Goal: Communication & Community: Answer question/provide support

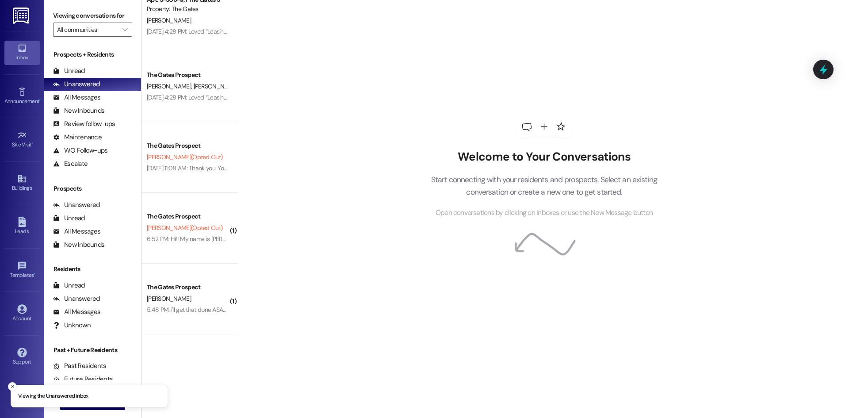
scroll to position [423, 0]
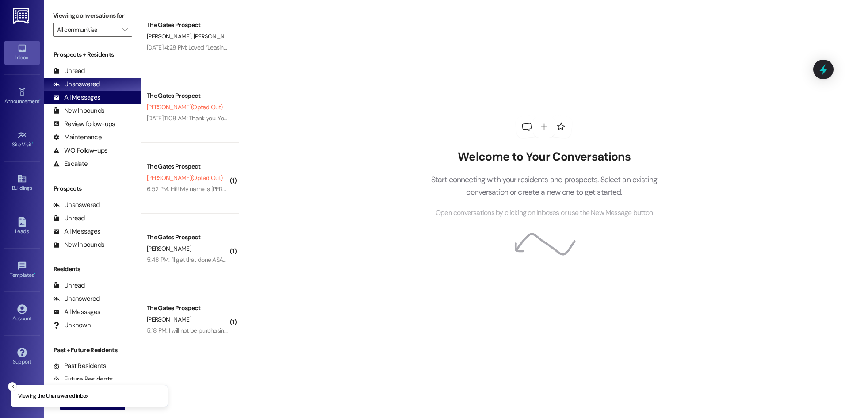
click at [109, 102] on div "All Messages (undefined)" at bounding box center [92, 97] width 97 height 13
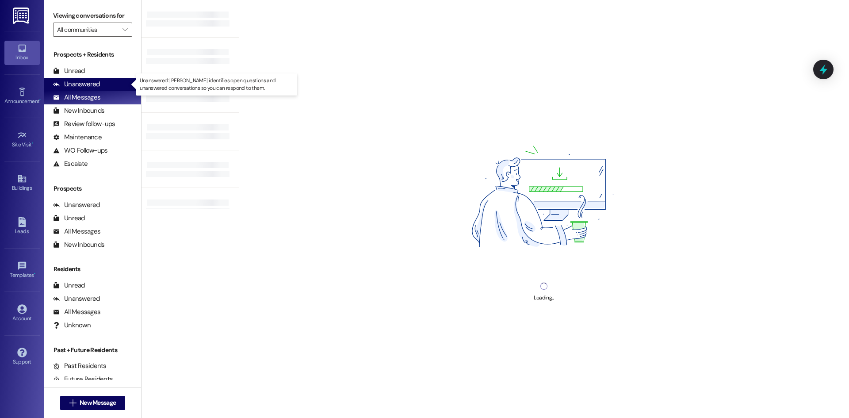
click at [103, 84] on div "Unanswered (0)" at bounding box center [92, 84] width 97 height 13
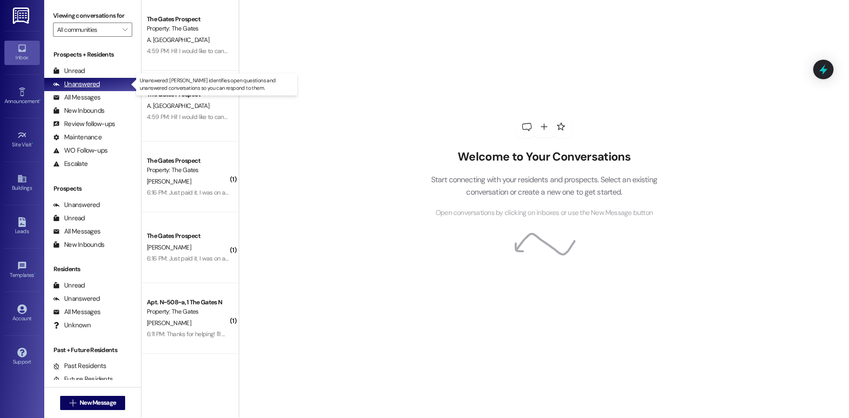
click at [109, 86] on div "Unanswered (0)" at bounding box center [92, 84] width 97 height 13
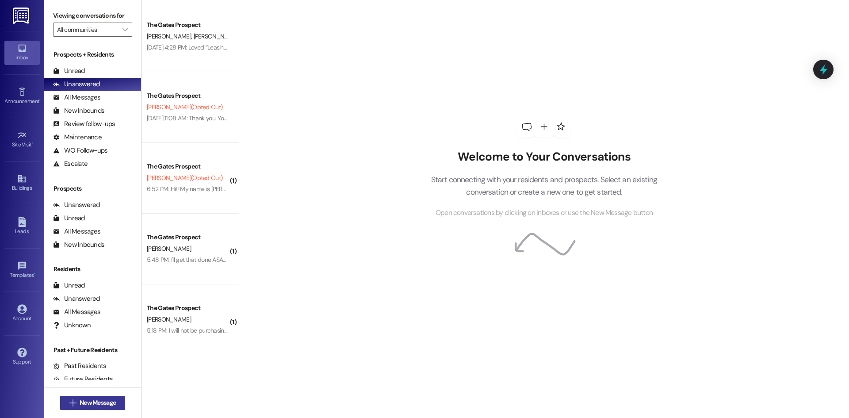
click at [97, 401] on span "New Message" at bounding box center [98, 402] width 36 height 9
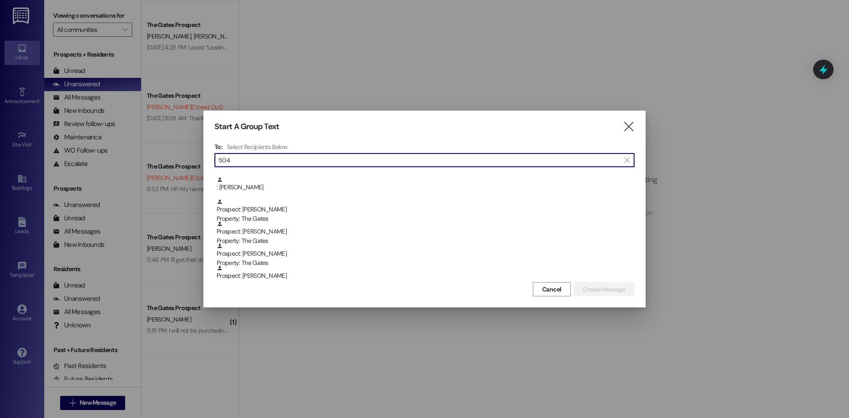
scroll to position [0, 0]
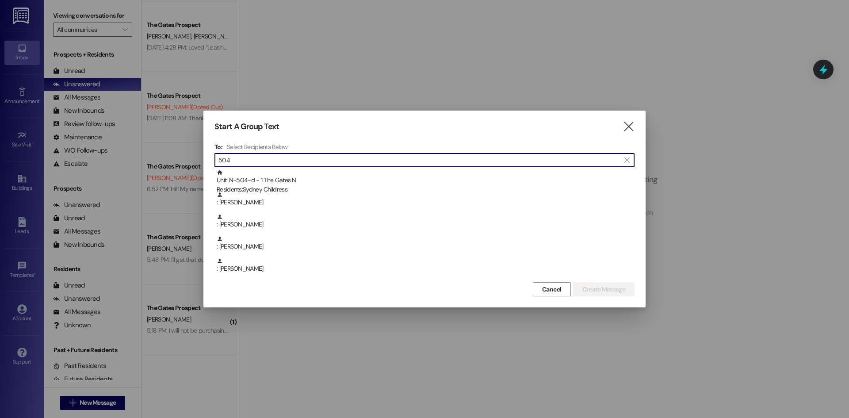
drag, startPoint x: 232, startPoint y: 156, endPoint x: 207, endPoint y: 157, distance: 24.8
click at [207, 157] on div "Start A Group Text  To: Select Recipients Below  504  Unit: N~504~d - 1 The …" at bounding box center [424, 208] width 442 height 197
drag, startPoint x: 246, startPoint y: 159, endPoint x: 160, endPoint y: 152, distance: 86.0
click at [165, 156] on div "Start A Group Text  To: Select Recipients Below  dian  Prospect: Diane Pinso…" at bounding box center [424, 209] width 849 height 418
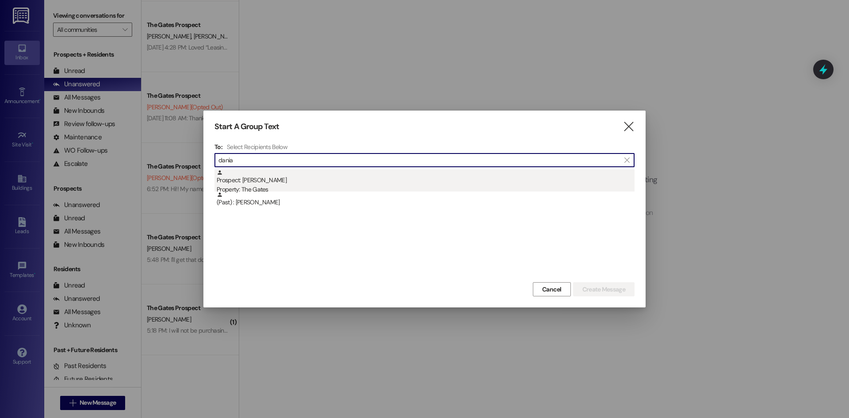
type input "dania"
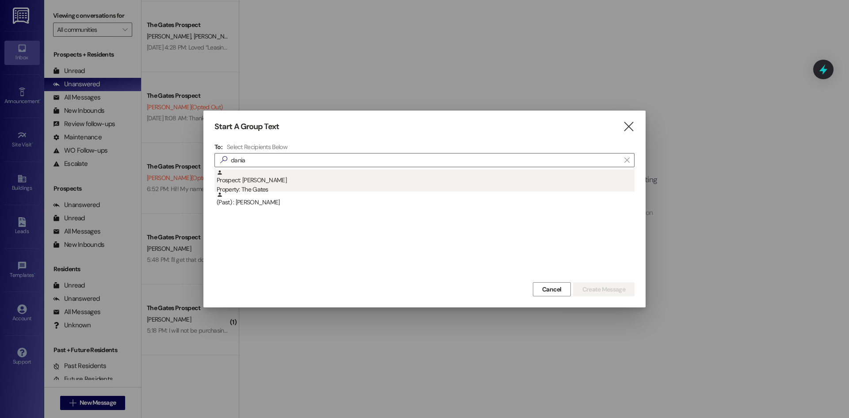
click at [258, 179] on div "Prospect: Dania Mijares Property: The Gates" at bounding box center [426, 181] width 418 height 25
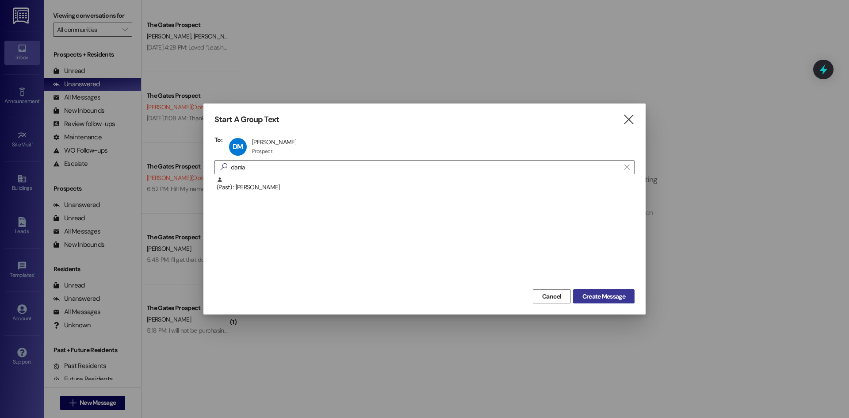
click at [609, 294] on span "Create Message" at bounding box center [603, 296] width 43 height 9
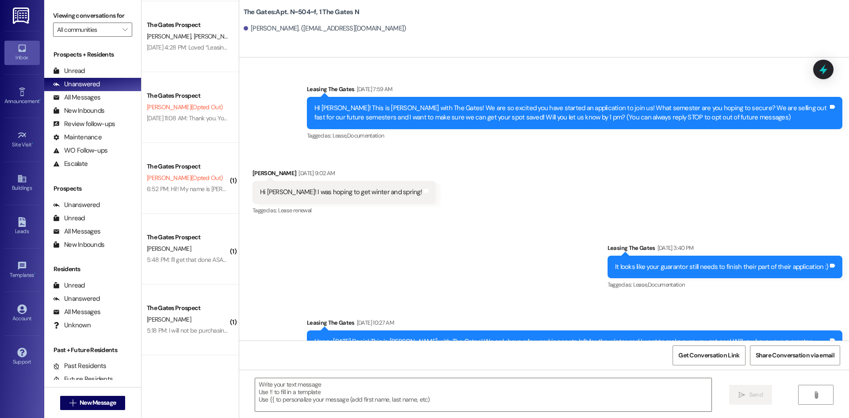
scroll to position [16295, 0]
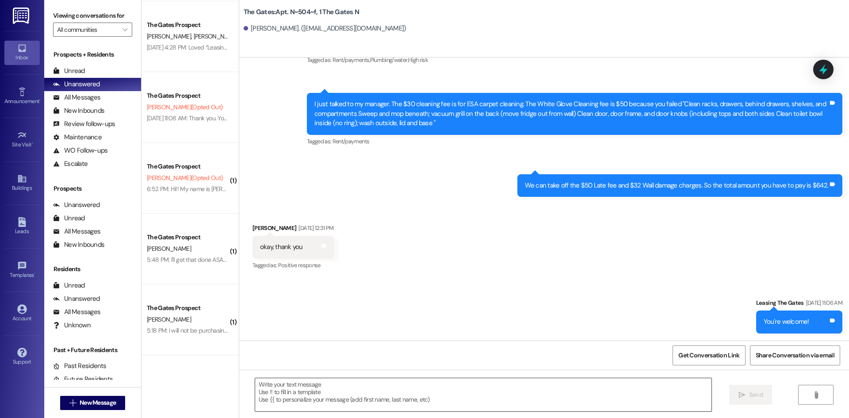
click at [290, 402] on textarea at bounding box center [483, 394] width 456 height 33
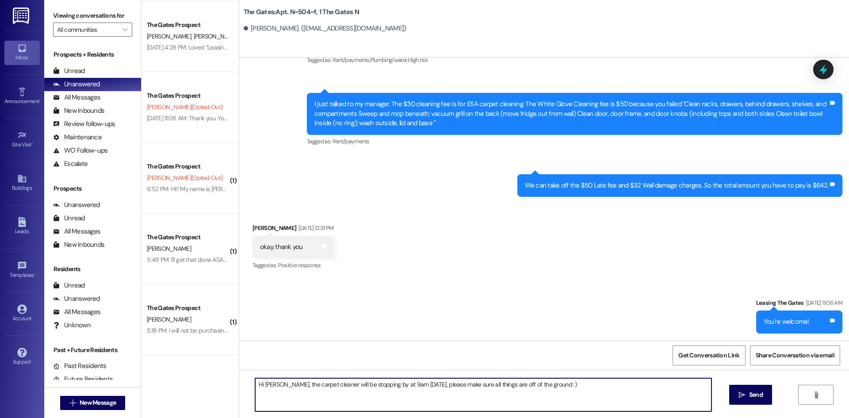
type textarea "Hi Dania, the carpet cleaner will be stopping by at 9am tomorrow, please make s…"
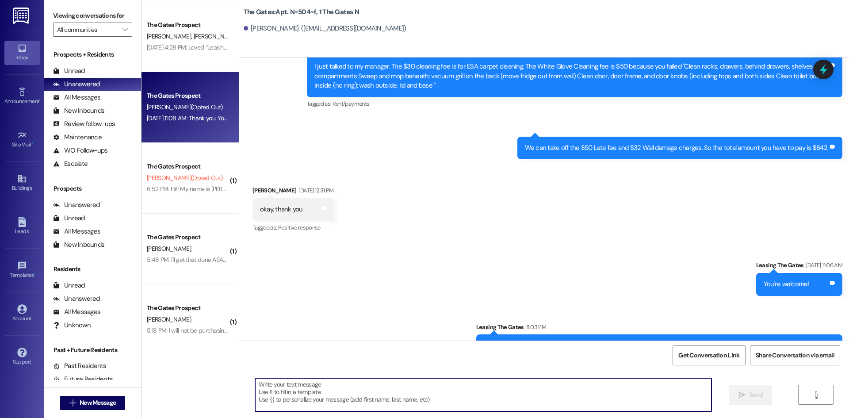
scroll to position [16356, 0]
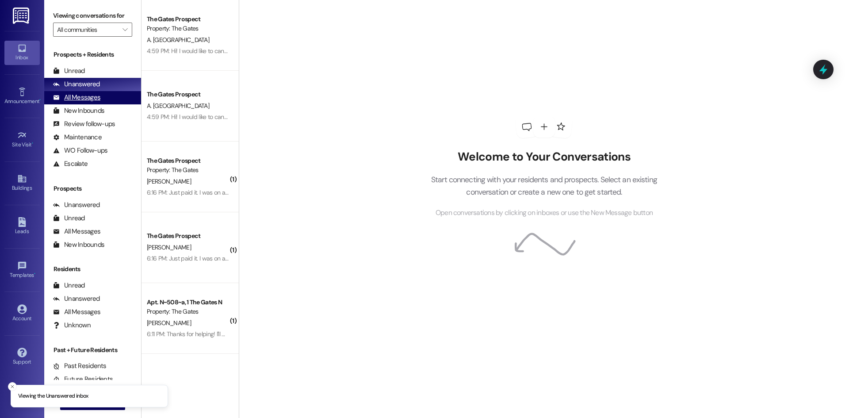
click at [99, 102] on div "All Messages" at bounding box center [76, 97] width 47 height 9
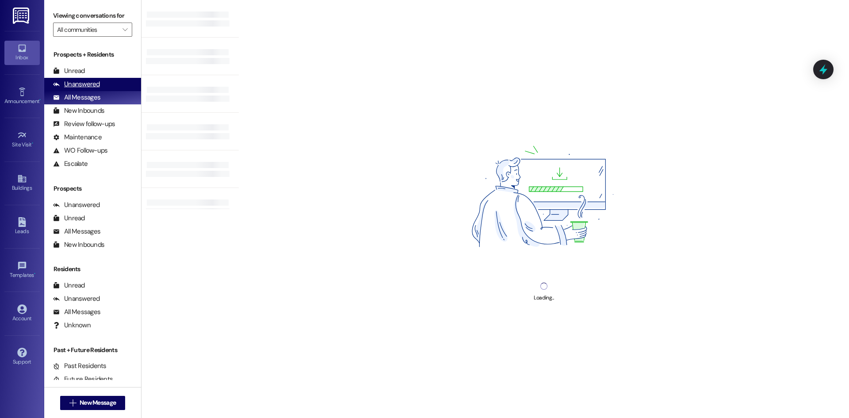
click at [107, 87] on div "Unanswered (0)" at bounding box center [92, 84] width 97 height 13
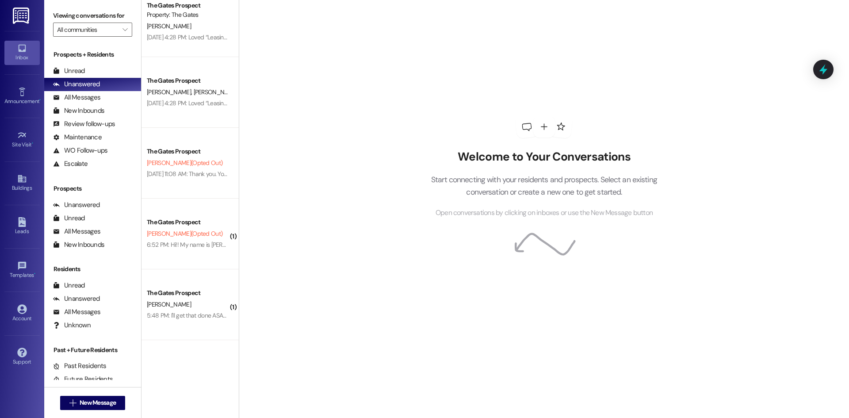
scroll to position [423, 0]
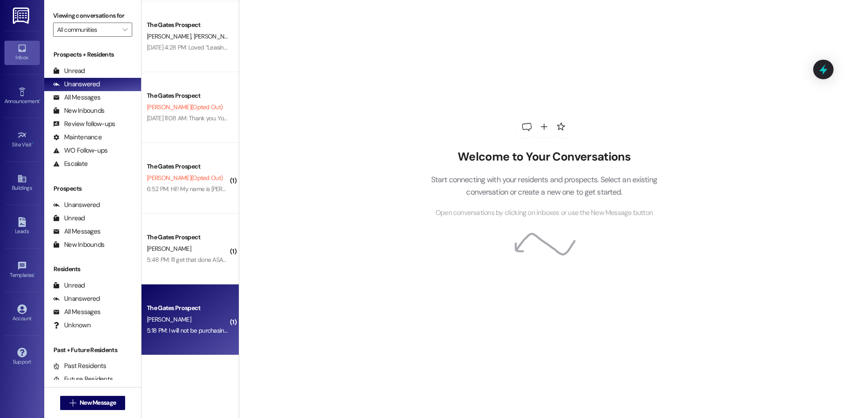
click at [171, 327] on div "5:18 PM: I will not be purchasing this contract 5:18 PM: I will not be purchasi…" at bounding box center [204, 330] width 114 height 8
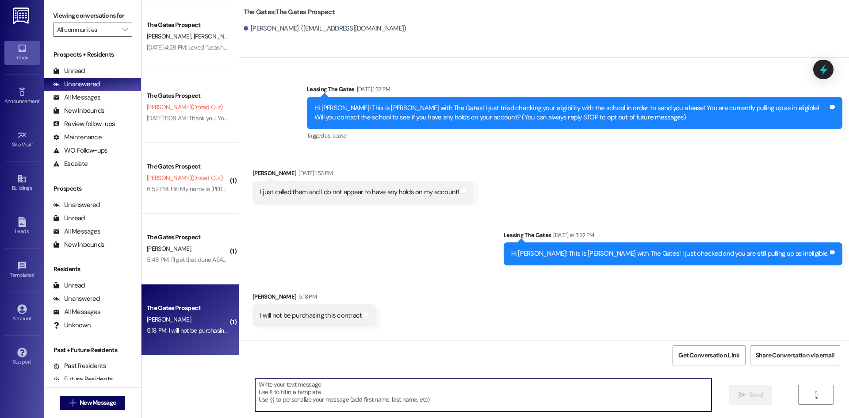
click at [358, 385] on textarea at bounding box center [483, 394] width 456 height 33
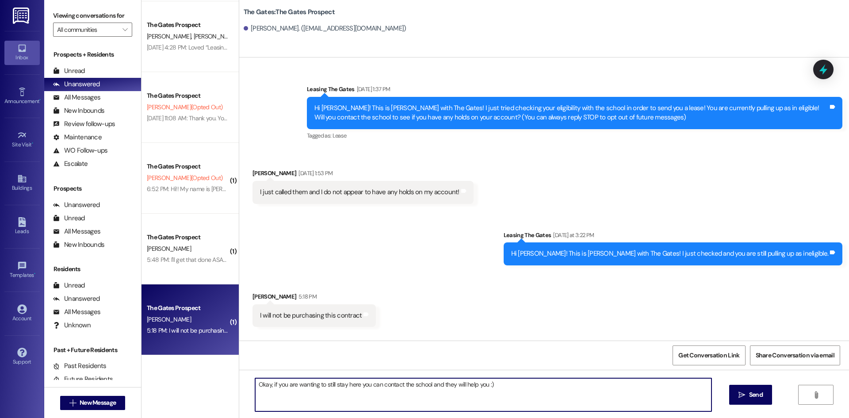
type textarea "Okay, if you are wanting to still stay here you can contact the school and they…"
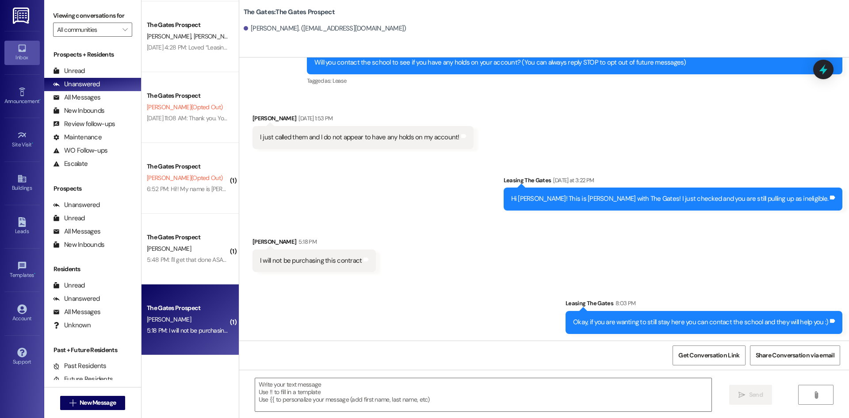
scroll to position [55, 0]
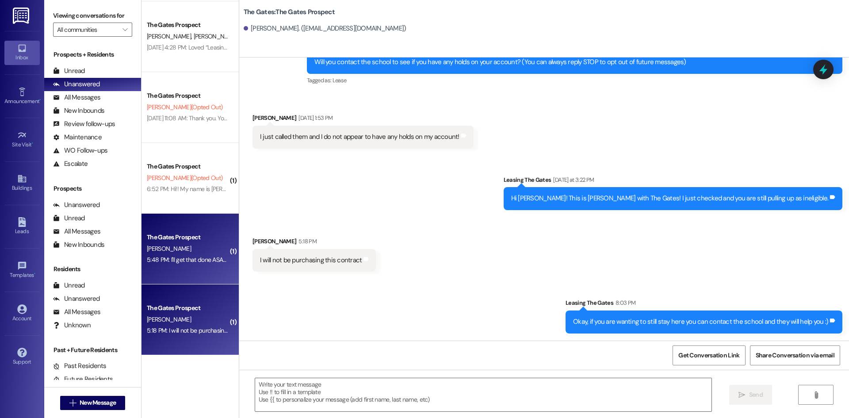
click at [190, 230] on div "The Gates Prospect [PERSON_NAME] 5:48 PM: I'll get that done ASAP. Also, someho…" at bounding box center [189, 248] width 97 height 71
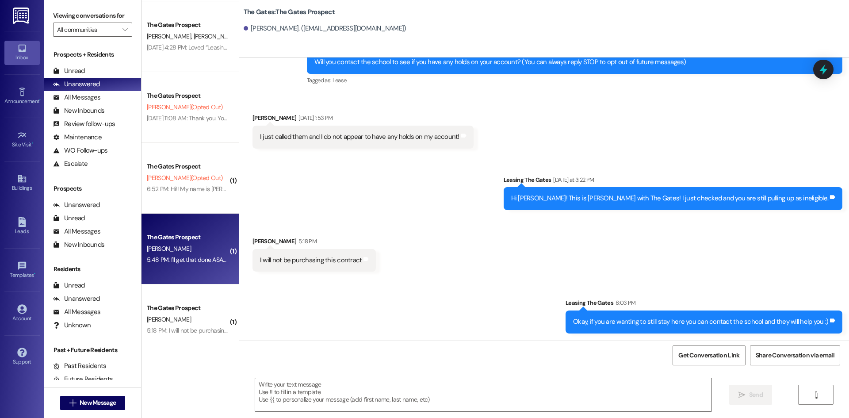
scroll to position [0, 0]
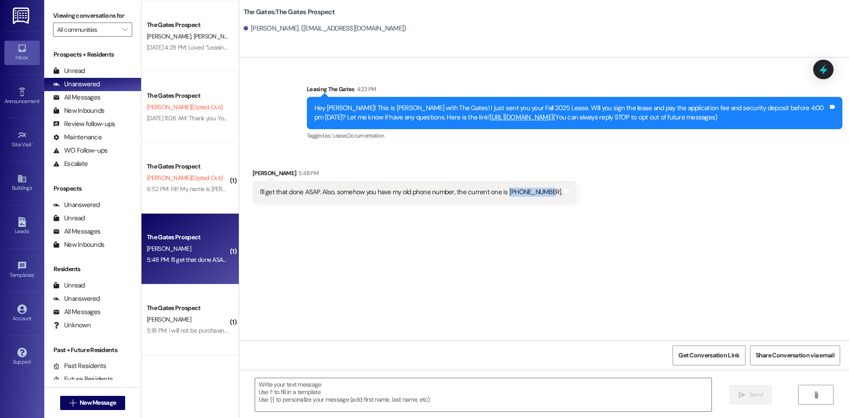
drag, startPoint x: 497, startPoint y: 191, endPoint x: 538, endPoint y: 198, distance: 41.7
click at [538, 198] on div "I'll get that done ASAP. Also, somehow you have my old phone number, the curren…" at bounding box center [414, 192] width 324 height 23
copy div "[PHONE_NUMBER]"
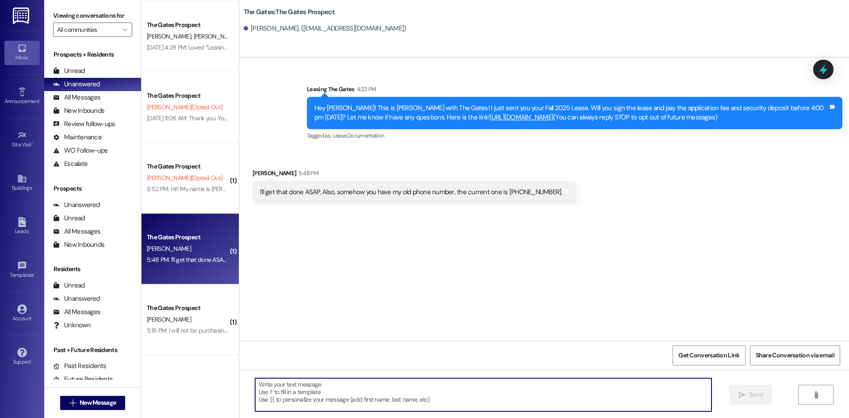
click at [298, 390] on textarea at bounding box center [483, 394] width 456 height 33
type textarea "We just switched it! Thank you!"
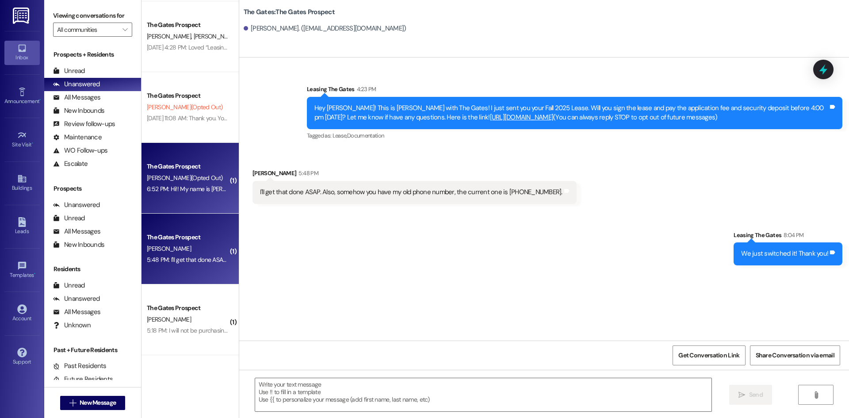
click at [186, 181] on span "[PERSON_NAME] (Opted Out)" at bounding box center [185, 178] width 76 height 8
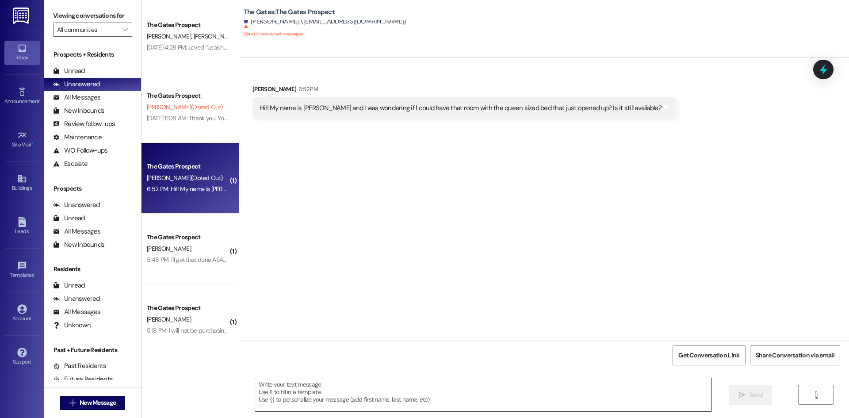
click at [321, 396] on textarea at bounding box center [483, 394] width 456 height 33
drag, startPoint x: 290, startPoint y: 21, endPoint x: 377, endPoint y: 23, distance: 86.6
click at [377, 23] on div "[PERSON_NAME]. ([EMAIL_ADDRESS][DOMAIN_NAME])" at bounding box center [325, 21] width 163 height 9
copy div "[EMAIL_ADDRESS][DOMAIN_NAME]"
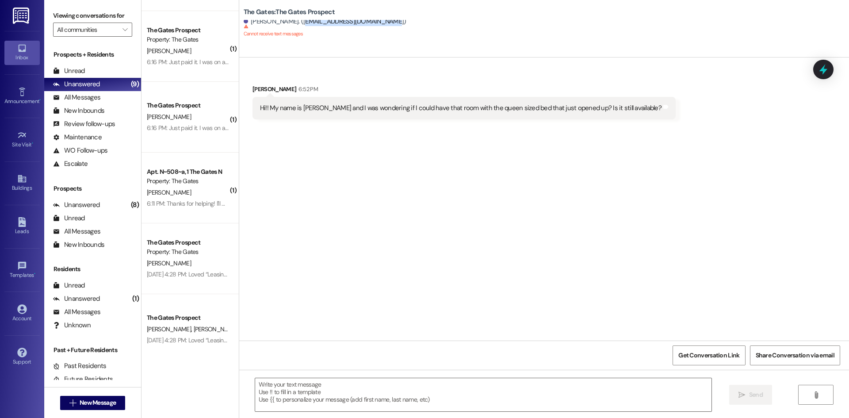
scroll to position [114, 0]
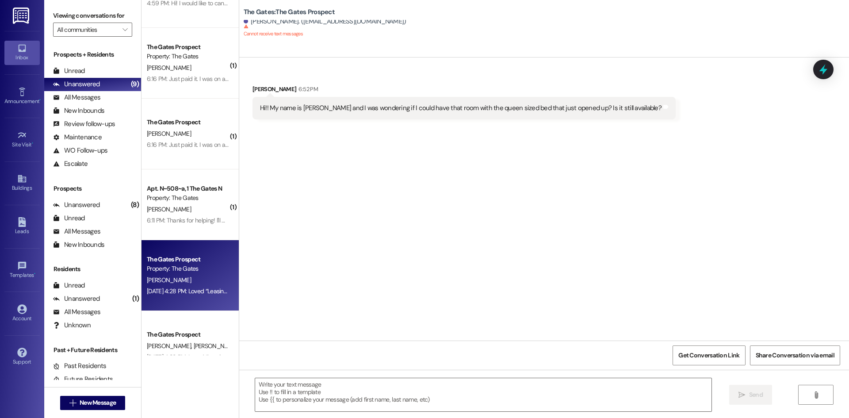
click at [185, 263] on div "The Gates Prospect" at bounding box center [188, 259] width 82 height 9
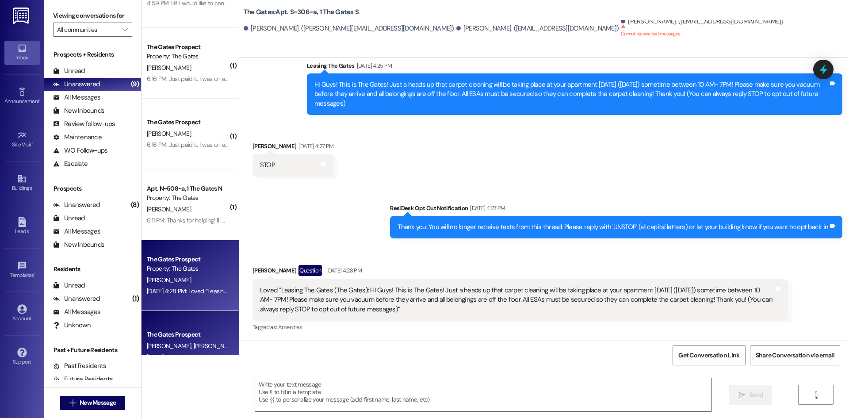
scroll to position [177, 0]
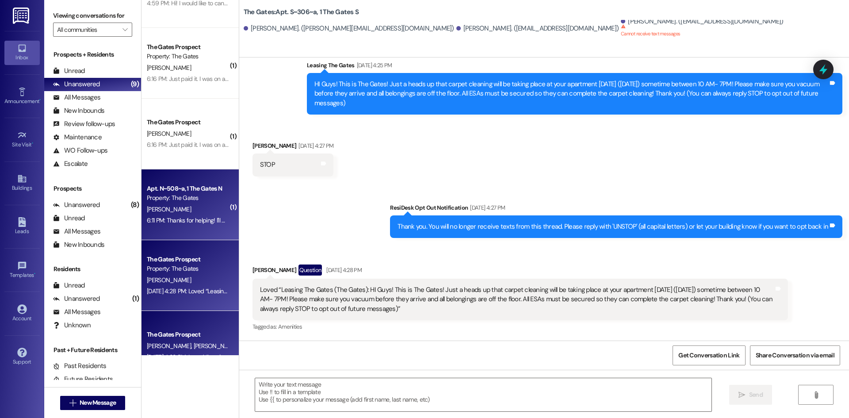
click at [185, 197] on div "Property: The Gates" at bounding box center [188, 197] width 82 height 9
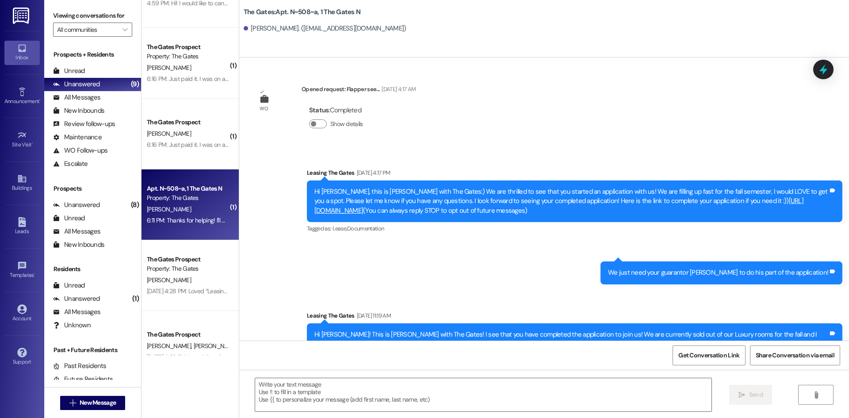
scroll to position [59121, 0]
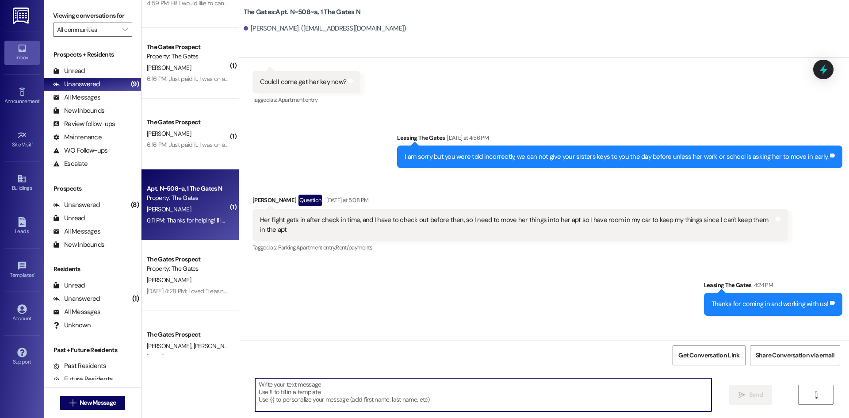
click at [320, 388] on textarea at bounding box center [483, 394] width 456 height 33
type textarea "Thank you!"
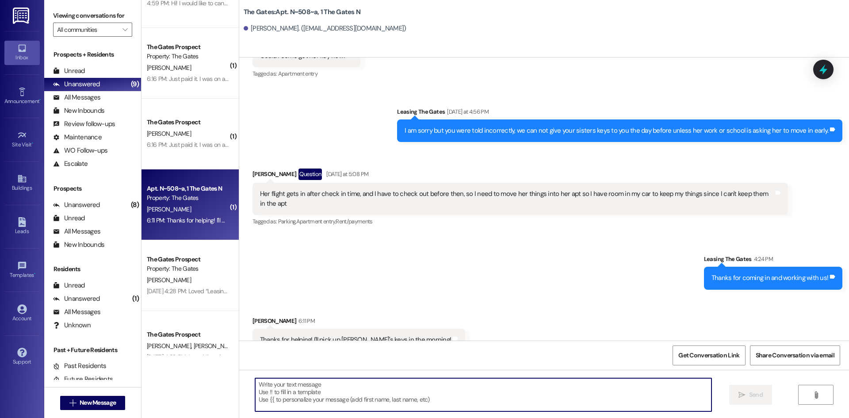
scroll to position [59183, 0]
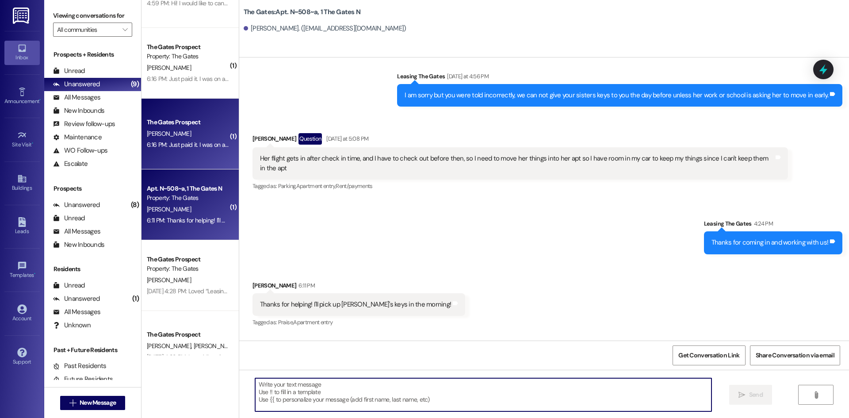
click at [198, 143] on div "6:16 PM: Just paid it. I was on a call with someone from the gates but I won't …" at bounding box center [288, 145] width 282 height 8
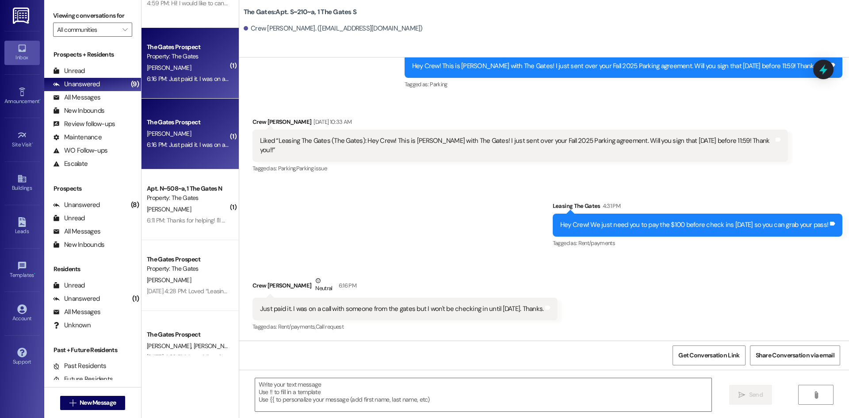
scroll to position [6256, 0]
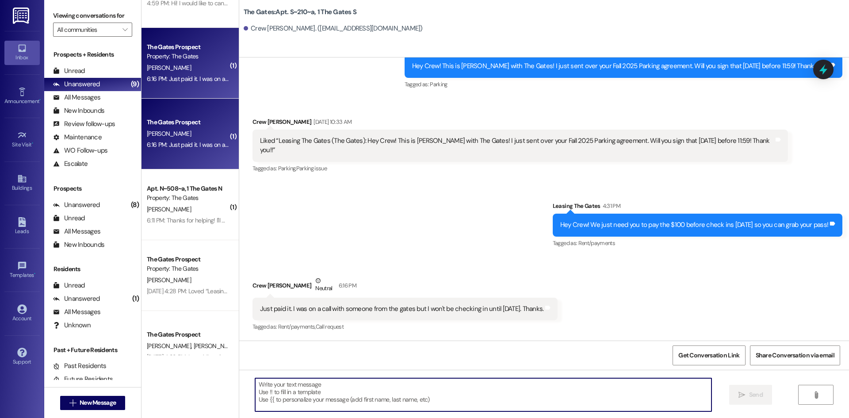
click at [430, 397] on textarea at bounding box center [483, 394] width 456 height 33
type textarea "Sounds good, thank you for letting us know!"
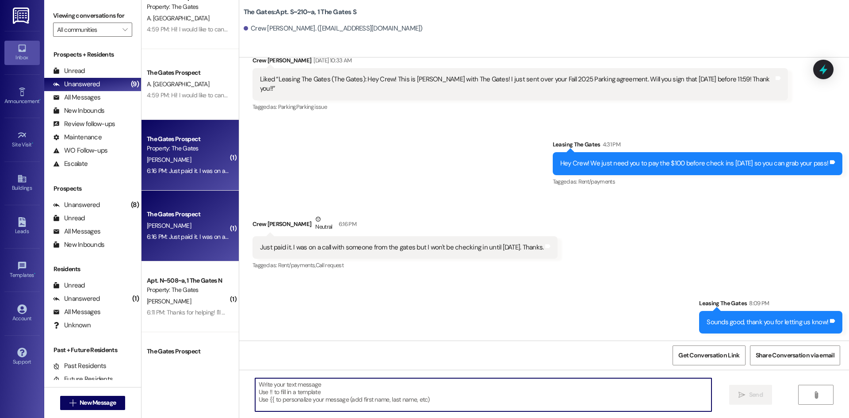
scroll to position [0, 0]
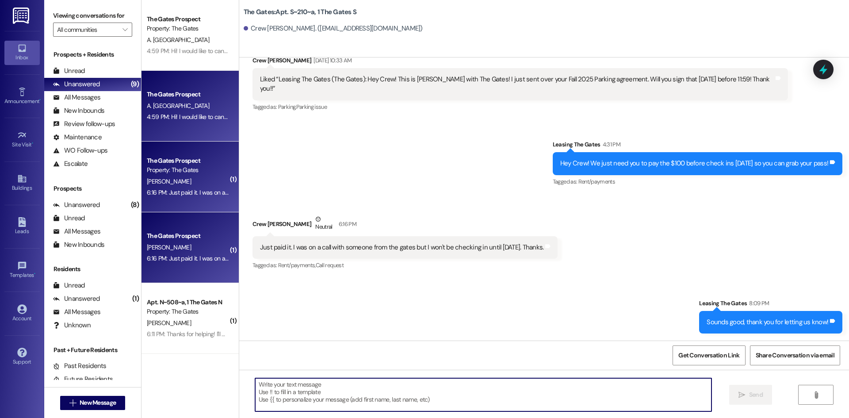
click at [172, 103] on div "A. Dayton" at bounding box center [188, 105] width 84 height 11
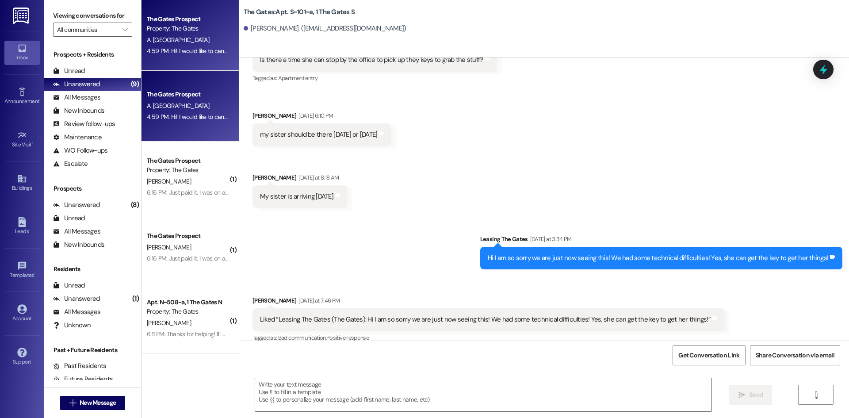
scroll to position [14204, 0]
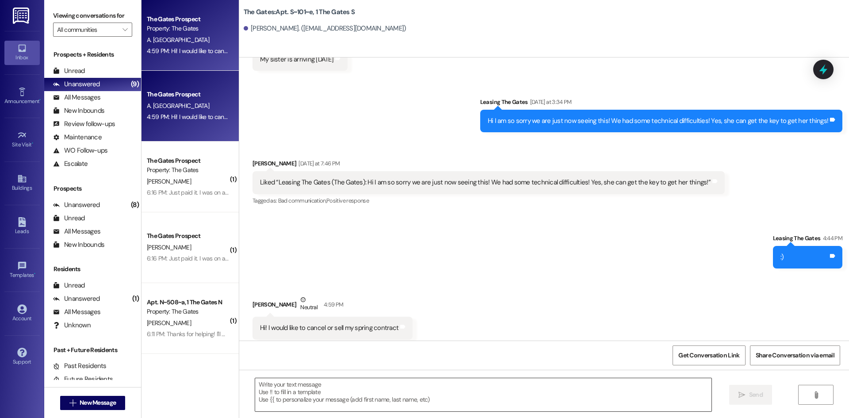
click at [286, 390] on textarea at bounding box center [483, 394] width 456 height 33
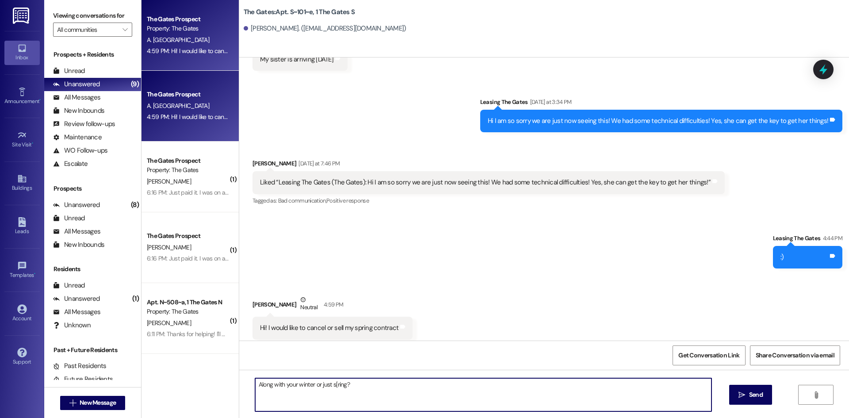
type textarea "Along with your winter or just s[ring?"
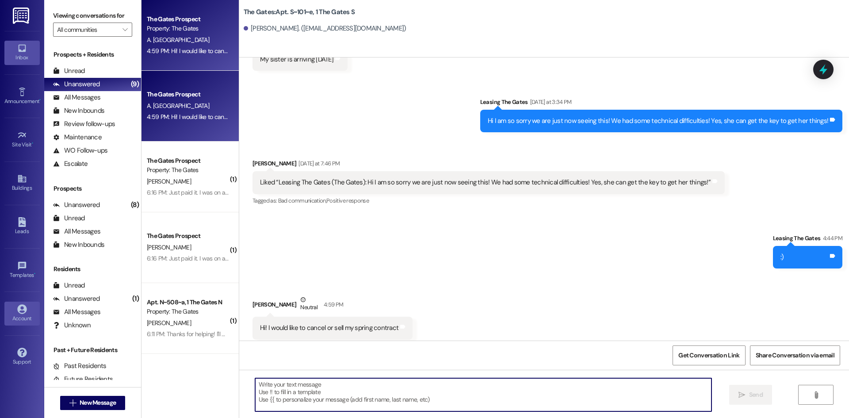
scroll to position [14204, 0]
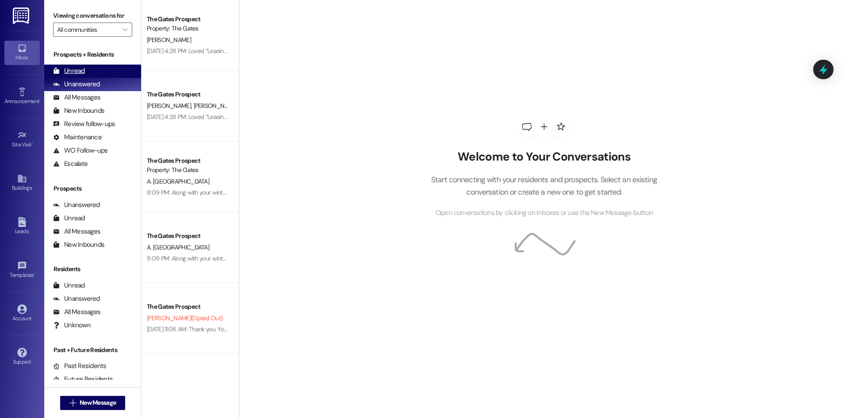
click at [84, 71] on div "Unread" at bounding box center [69, 70] width 32 height 9
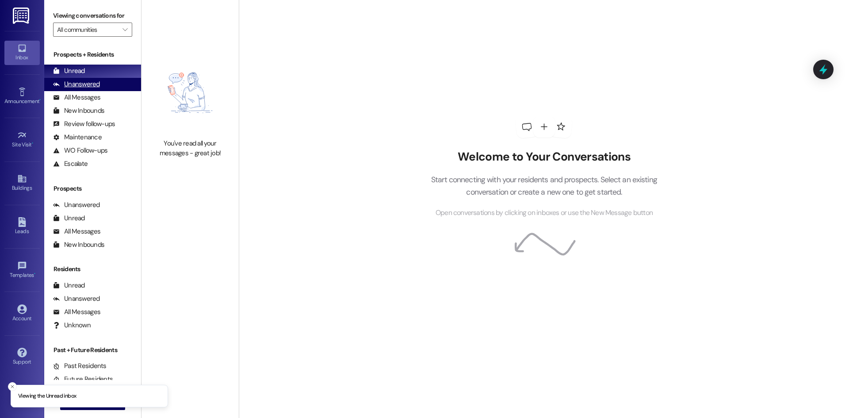
click at [101, 85] on div "Unanswered (0)" at bounding box center [92, 84] width 97 height 13
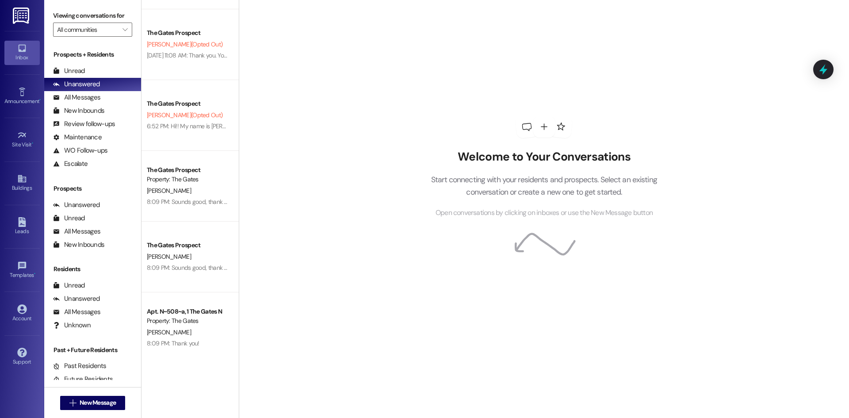
scroll to position [282, 0]
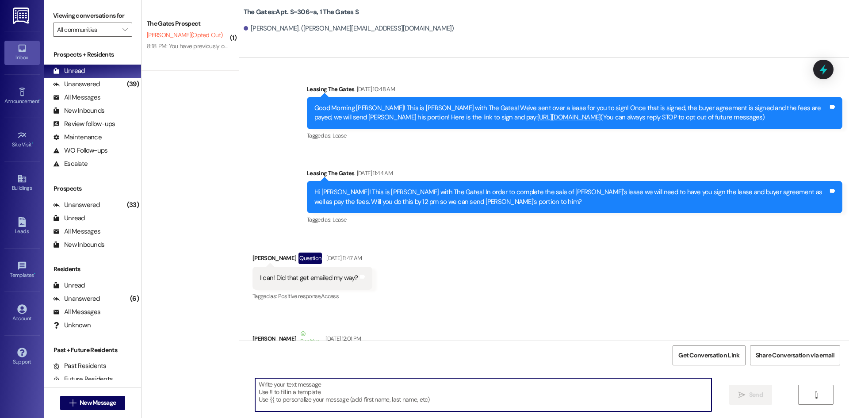
scroll to position [29972, 0]
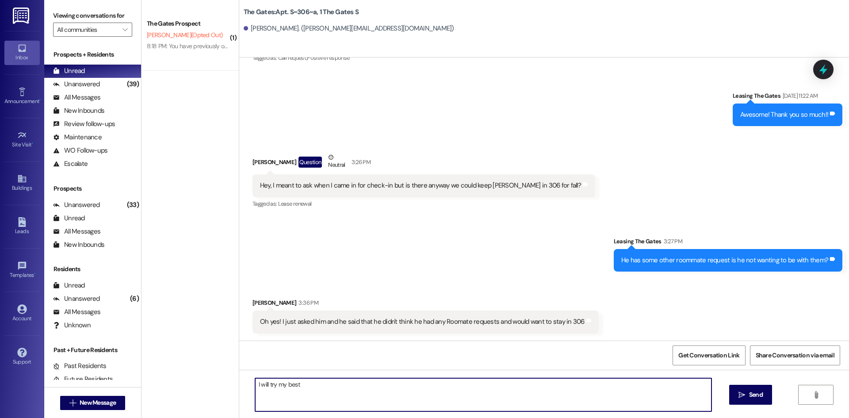
type textarea "I will try my best!"
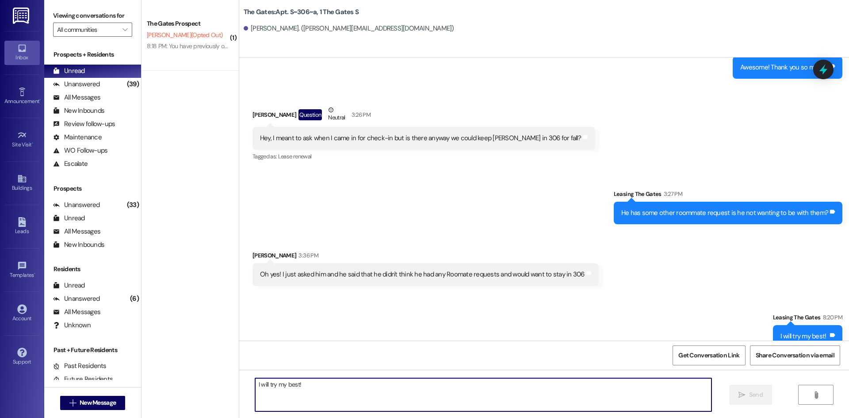
scroll to position [29972, 0]
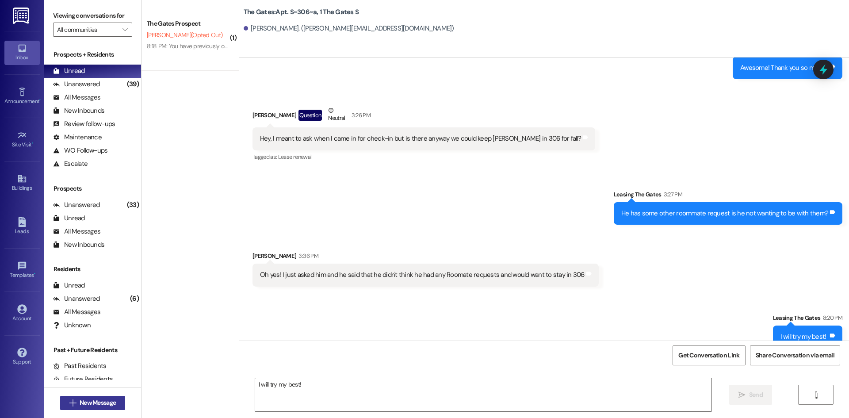
click at [101, 401] on span "New Message" at bounding box center [98, 402] width 36 height 9
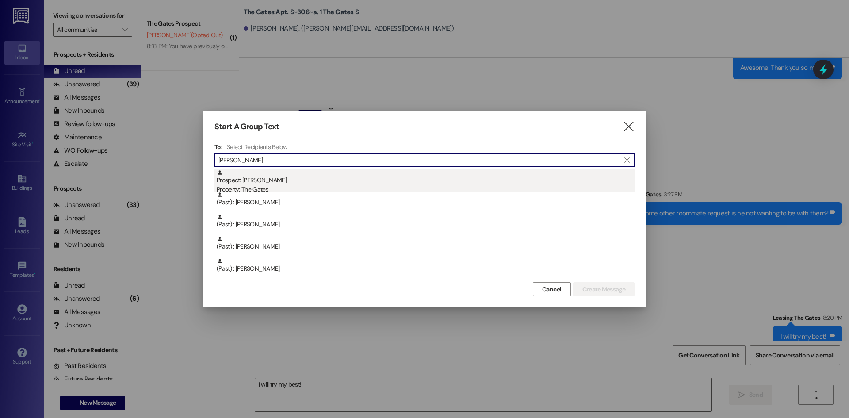
type input "shannon"
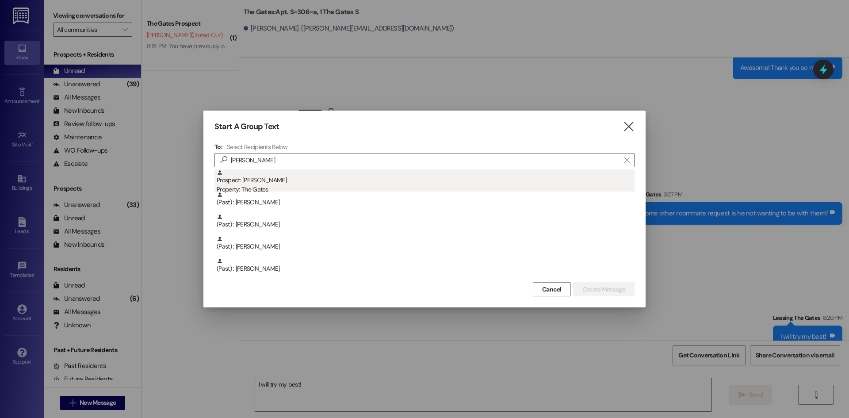
click at [278, 187] on div "Property: The Gates" at bounding box center [426, 189] width 418 height 9
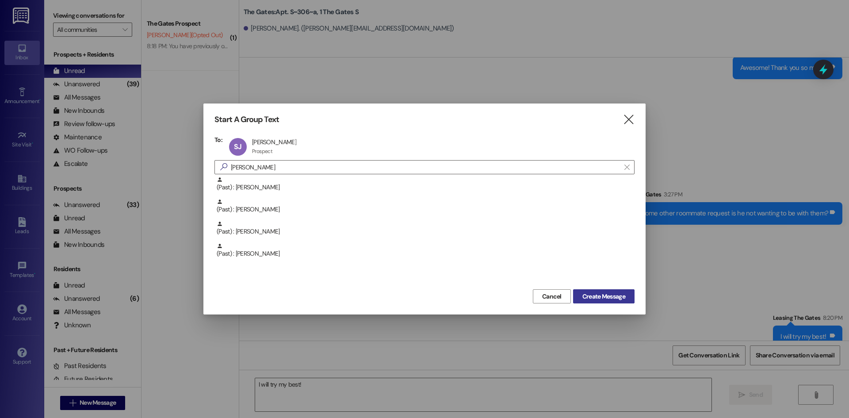
click at [611, 299] on span "Create Message" at bounding box center [603, 296] width 43 height 9
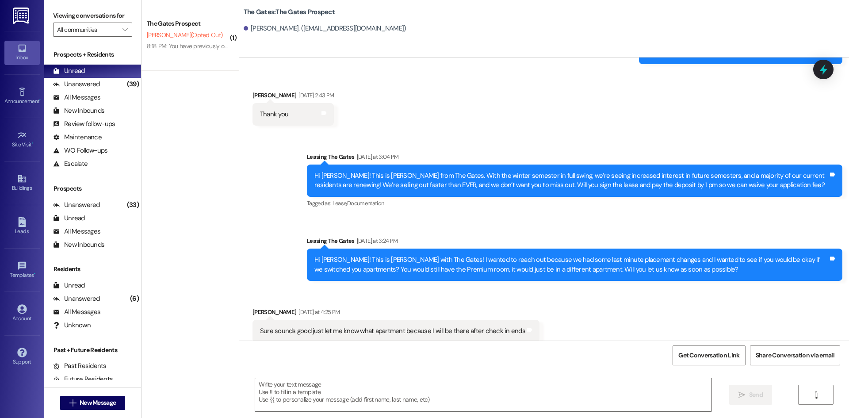
scroll to position [1665, 0]
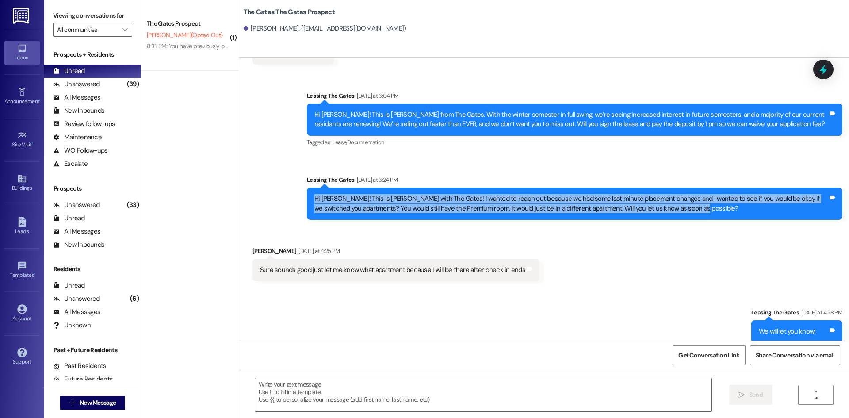
drag, startPoint x: 679, startPoint y: 199, endPoint x: 297, endPoint y: 187, distance: 382.5
click at [300, 187] on div "Sent via SMS Leasing The Gates Yesterday at 3:24 PM Hi Shannon! This is Mackenz…" at bounding box center [574, 197] width 548 height 58
copy div "Hi Shannon! This is Mackenzie with The Gates! I wanted to reach out because we …"
click at [91, 396] on button " New Message" at bounding box center [92, 403] width 65 height 14
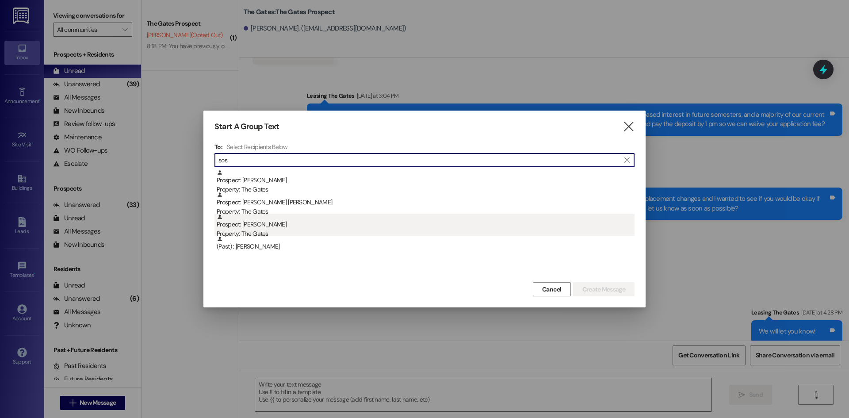
type input "sos"
click at [286, 228] on div "Prospect: Sosiua Taumoeanga Property: The Gates" at bounding box center [426, 225] width 418 height 25
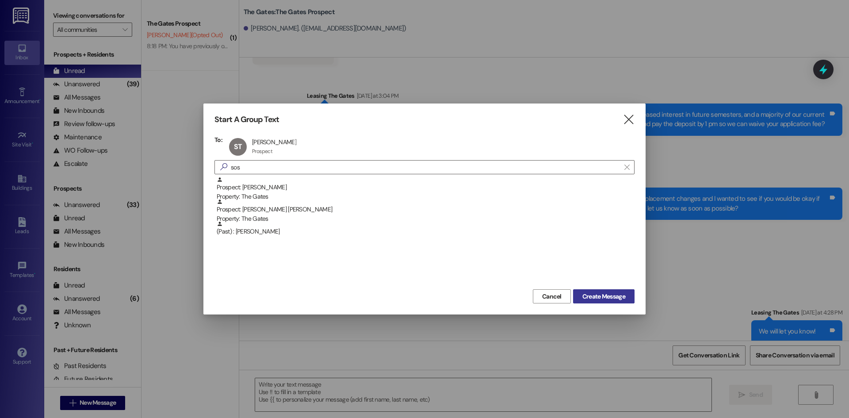
click at [591, 298] on span "Create Message" at bounding box center [603, 296] width 43 height 9
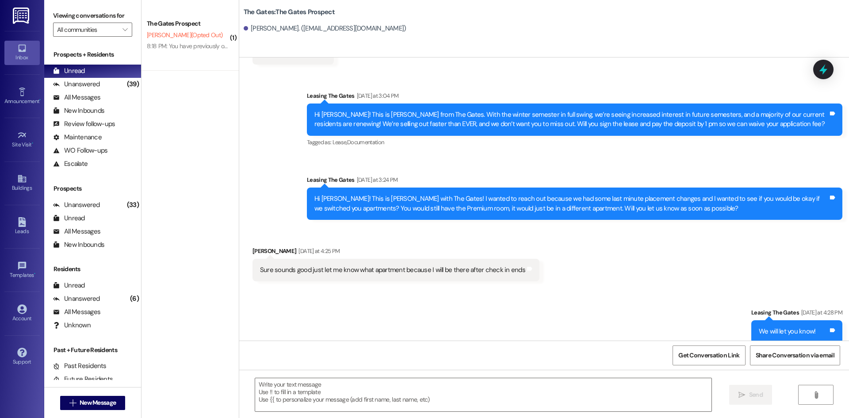
scroll to position [0, 0]
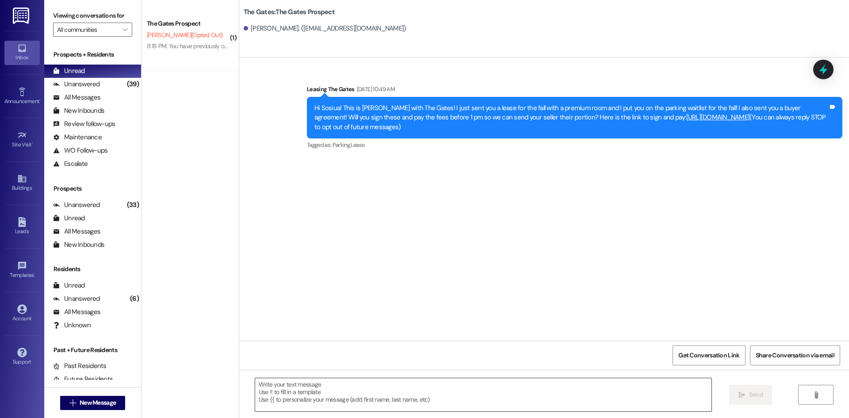
click at [299, 403] on textarea at bounding box center [483, 394] width 456 height 33
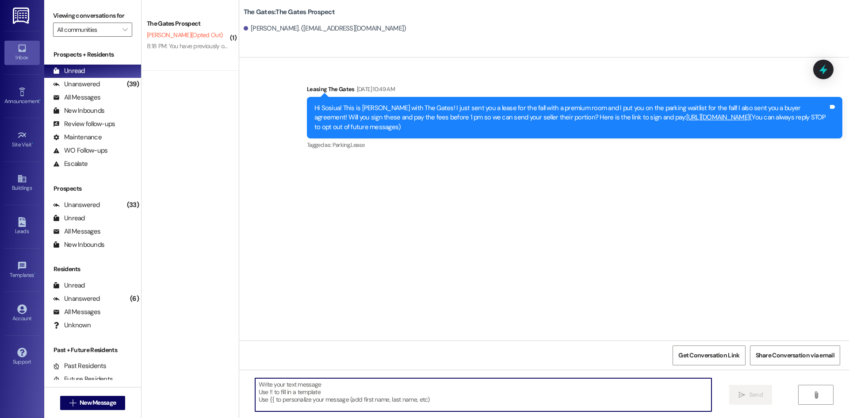
paste textarea "Hi Shannon! This is Mackenzie with The Gates! I wanted to reach out because we …"
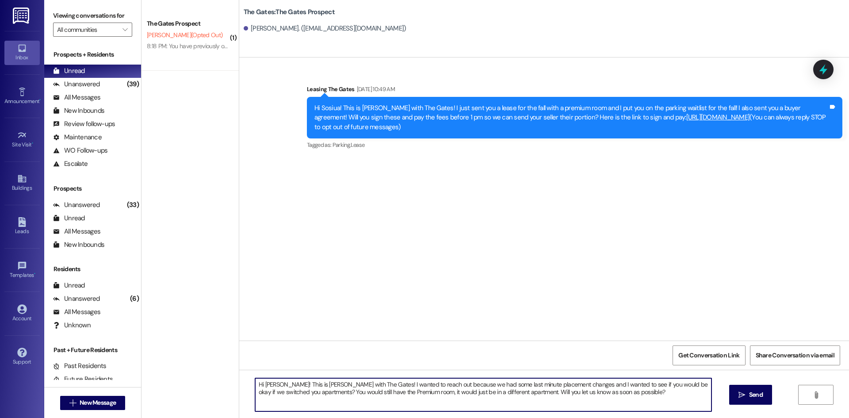
drag, startPoint x: 279, startPoint y: 384, endPoint x: 260, endPoint y: 387, distance: 19.3
click at [260, 387] on textarea "Hi Shannon! This is Mackenzie with The Gates! I wanted to reach out because we …" at bounding box center [483, 394] width 456 height 33
type textarea "Hi Sosiua! This is Mackenzie with The Gates! I wanted to reach out because we h…"
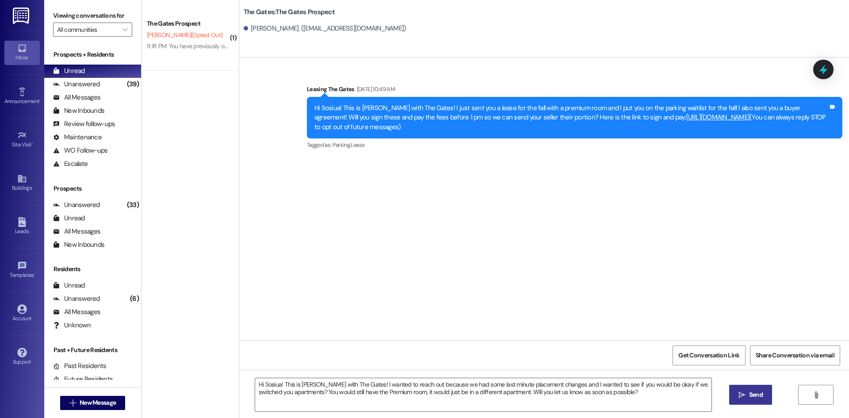
click at [733, 392] on button " Send" at bounding box center [750, 395] width 43 height 20
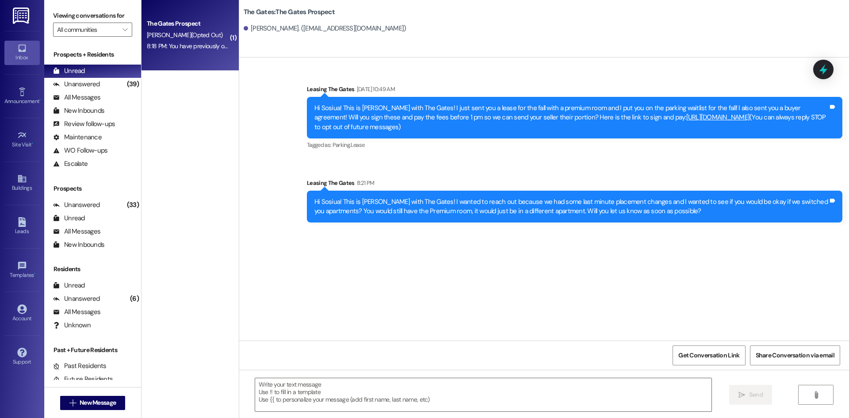
click at [202, 46] on div "8:18 PM: You have previously opted out of receiving texts from this thread, so …" at bounding box center [378, 46] width 463 height 8
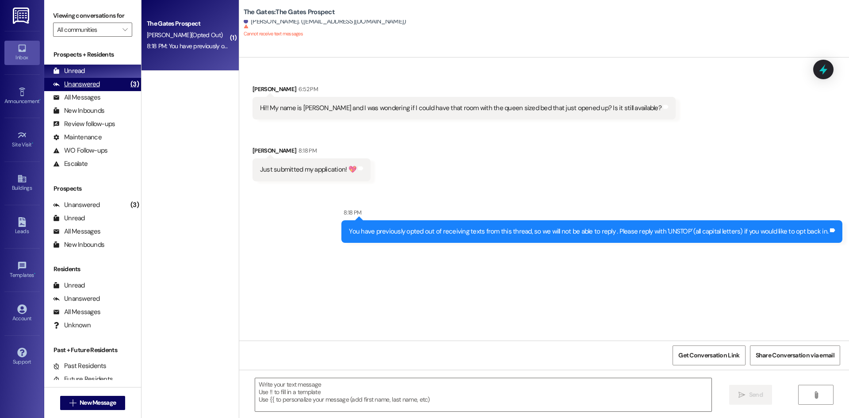
click at [97, 78] on div "Unanswered (3)" at bounding box center [92, 84] width 97 height 13
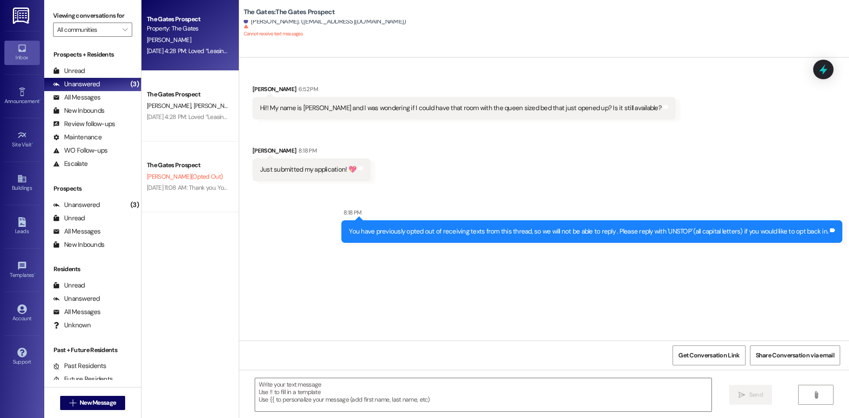
click at [163, 46] on div "Aug 25, 2025 at 4:28 PM: Loved “Leasing The Gates (The Gates): HI Guys! This is…" at bounding box center [188, 51] width 84 height 11
